Goal: Find specific page/section: Find specific page/section

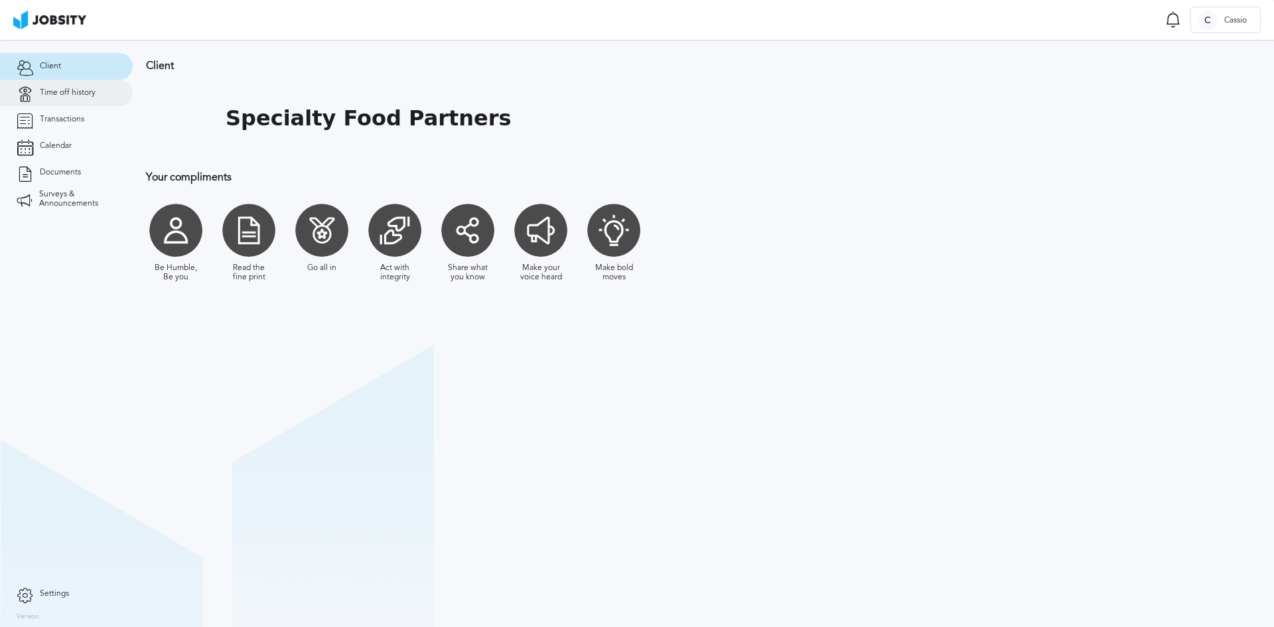
click at [88, 95] on span "Time off history" at bounding box center [68, 92] width 56 height 9
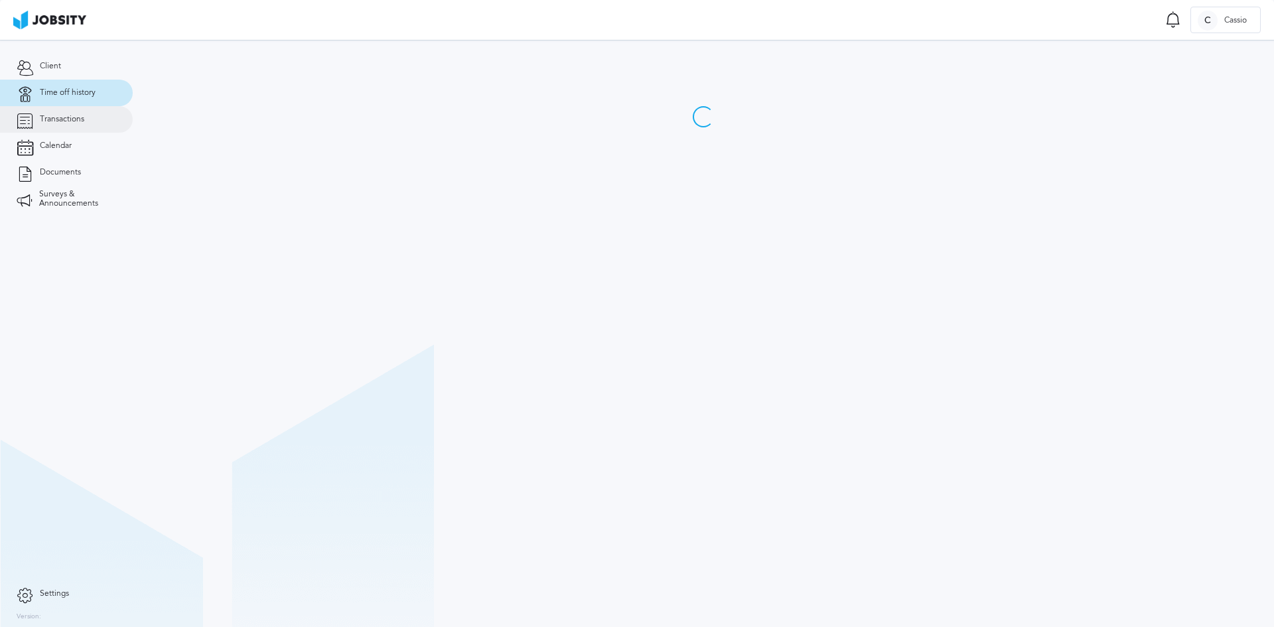
click at [88, 116] on link "Transactions" at bounding box center [66, 119] width 133 height 27
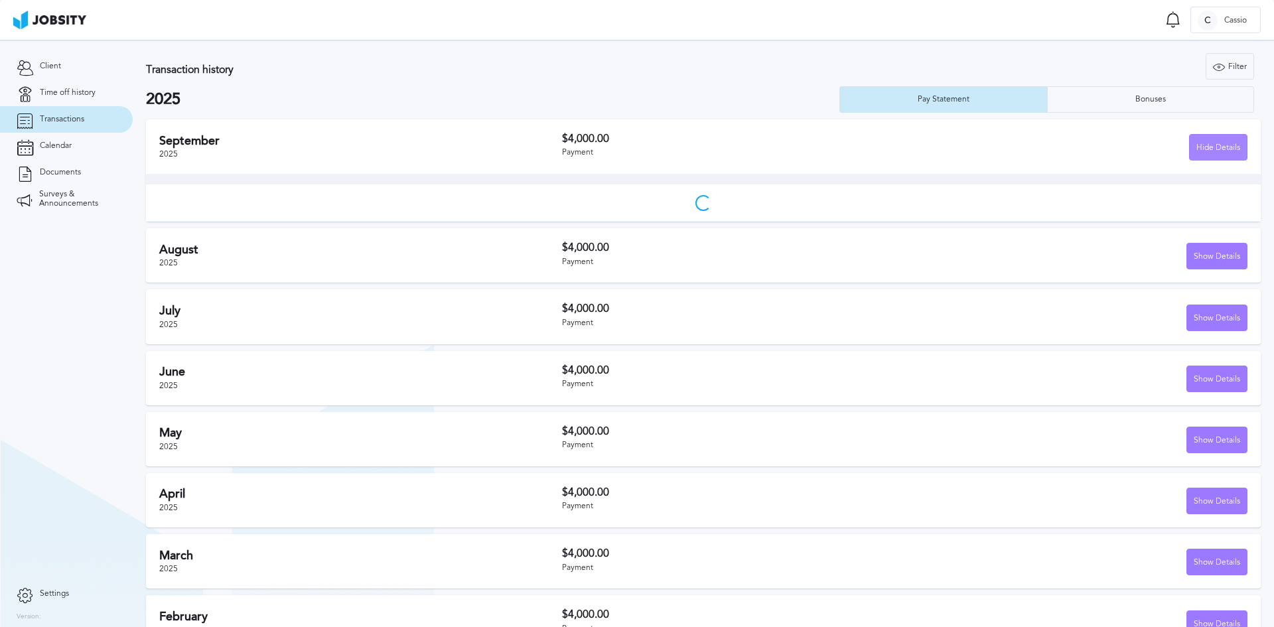
click at [1213, 139] on div "Hide Details" at bounding box center [1218, 148] width 57 height 27
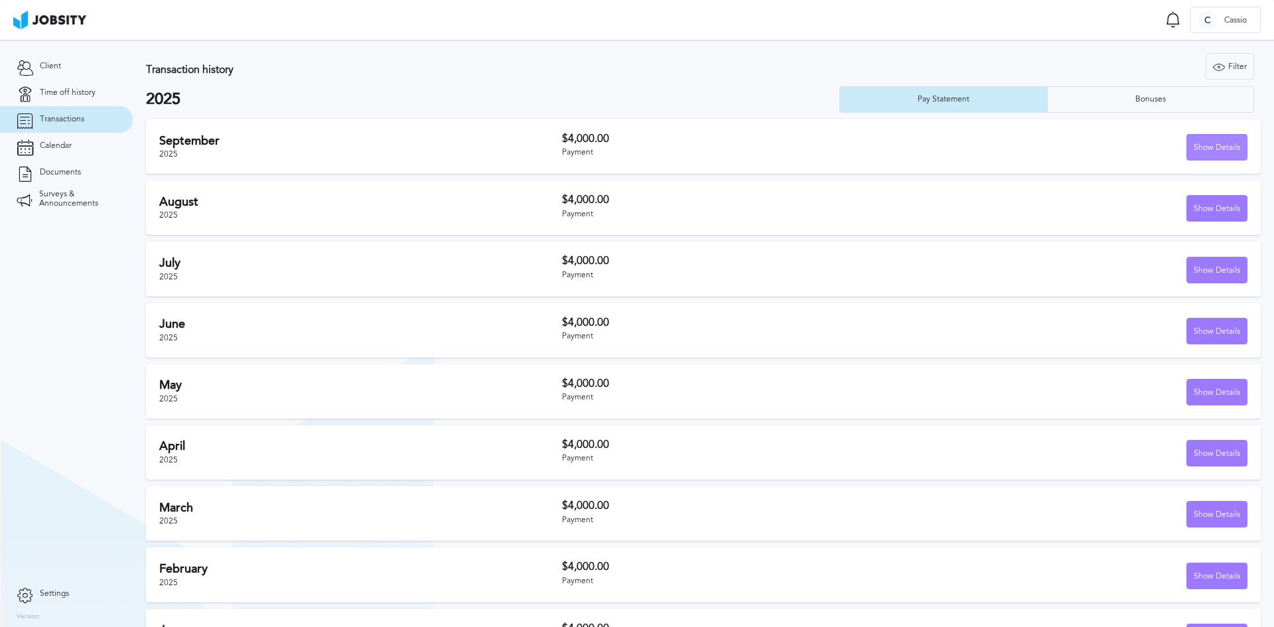
click at [1209, 139] on div "Show Details" at bounding box center [1217, 148] width 60 height 27
